Goal: Download file/media

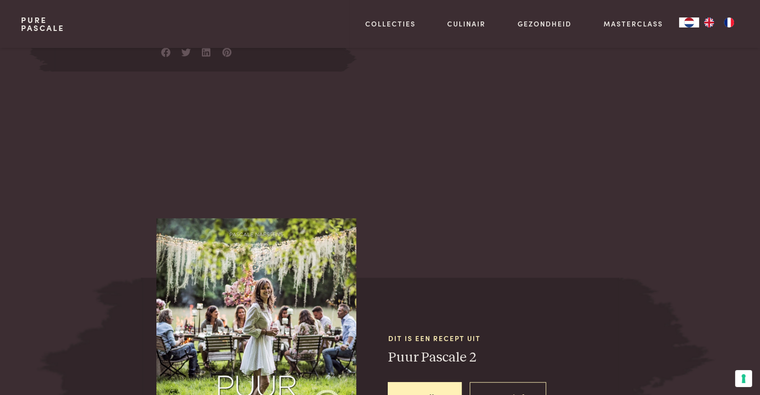
scroll to position [346, 0]
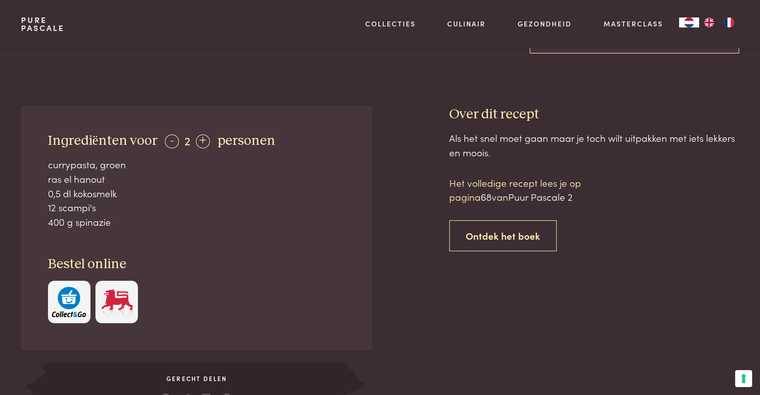
click at [402, 348] on div at bounding box center [410, 261] width 45 height 311
drag, startPoint x: 118, startPoint y: 227, endPoint x: 104, endPoint y: 227, distance: 14.0
click at [79, 219] on div "400 g spinazie" at bounding box center [197, 222] width 298 height 14
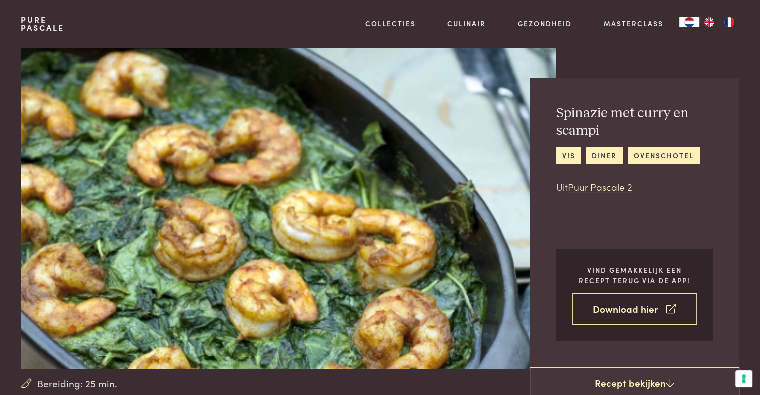
click at [621, 310] on link "Download hier" at bounding box center [634, 308] width 124 height 31
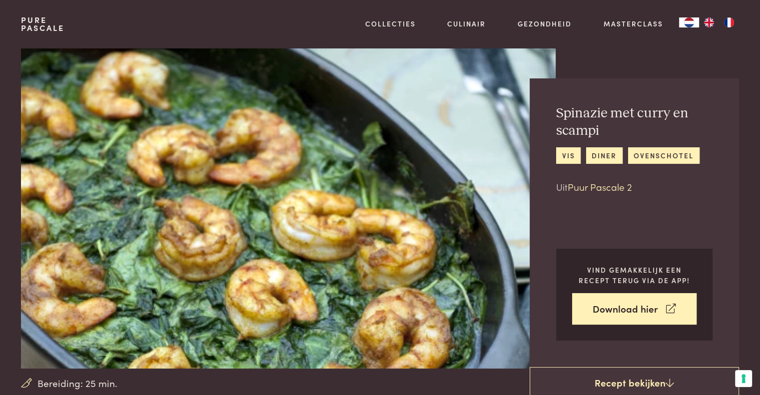
click at [593, 191] on link "Puur Pascale 2" at bounding box center [600, 186] width 64 height 13
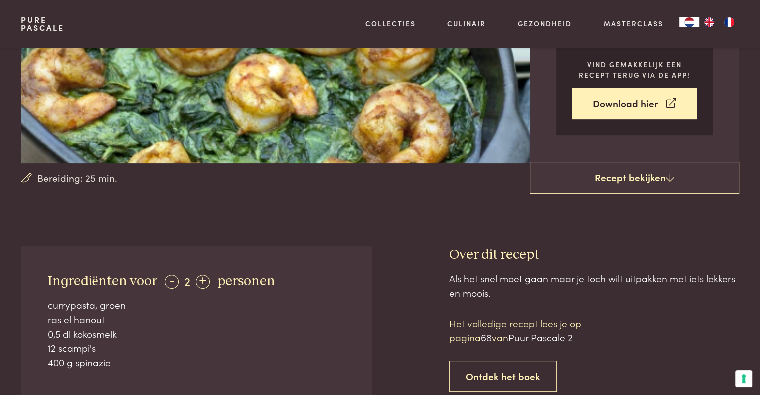
scroll to position [250, 0]
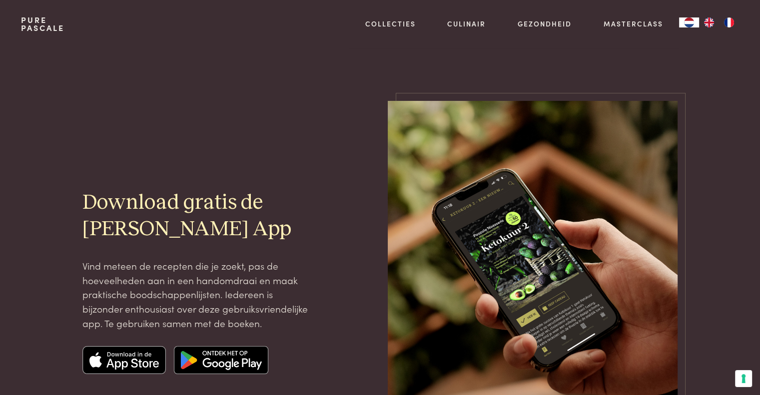
click at [134, 362] on img at bounding box center [124, 360] width 84 height 28
